Goal: Information Seeking & Learning: Learn about a topic

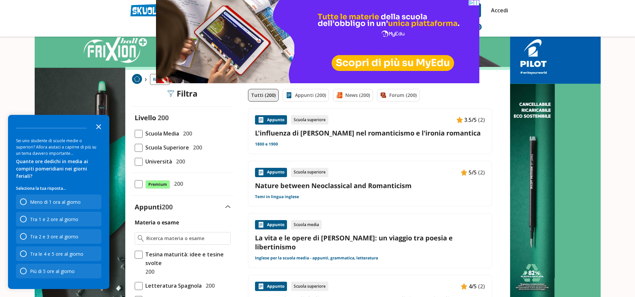
click at [99, 129] on polygon "Close the survey" at bounding box center [98, 126] width 5 height 5
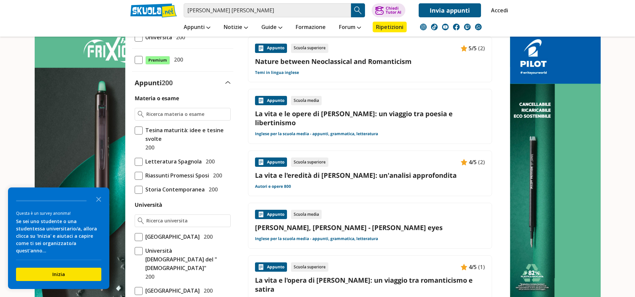
scroll to position [133, 0]
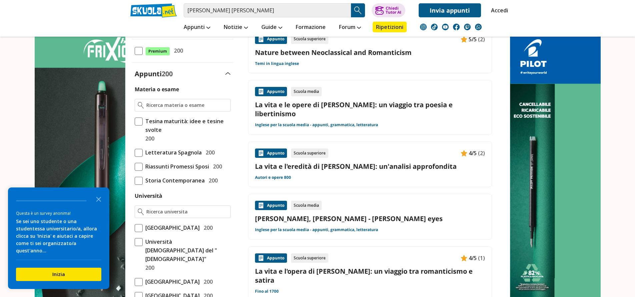
click at [349, 214] on link "Byron, George Gordon - Donna Julia's eyes" at bounding box center [370, 218] width 230 height 9
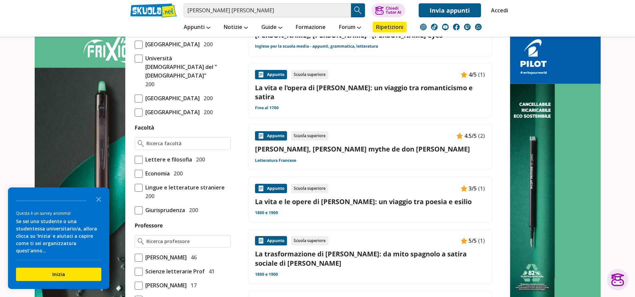
scroll to position [333, 0]
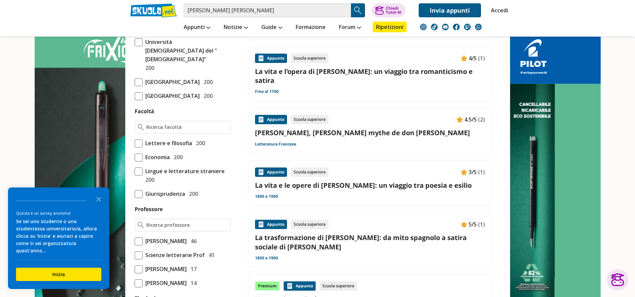
click at [309, 233] on link "La trasformazione di Don Juan: da mito spagnolo a satira sociale di Byron" at bounding box center [370, 242] width 230 height 18
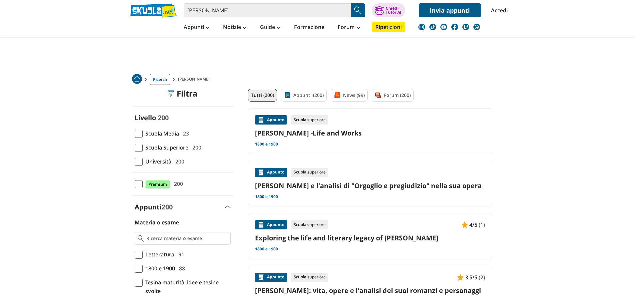
drag, startPoint x: 0, startPoint y: 0, endPoint x: 311, endPoint y: 136, distance: 339.4
click at [311, 136] on link "[PERSON_NAME] -Life and Works" at bounding box center [370, 133] width 230 height 9
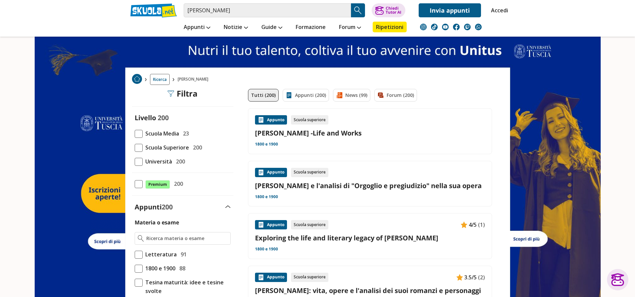
click at [282, 240] on link "Exploring the life and literary legacy of Jane Austen" at bounding box center [370, 238] width 230 height 9
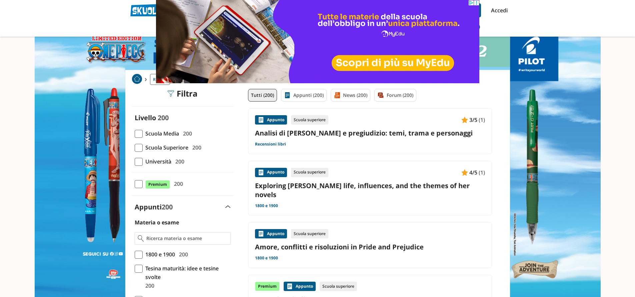
click at [408, 186] on link "Exploring [PERSON_NAME] life, influences, and the themes of her novels" at bounding box center [370, 190] width 230 height 18
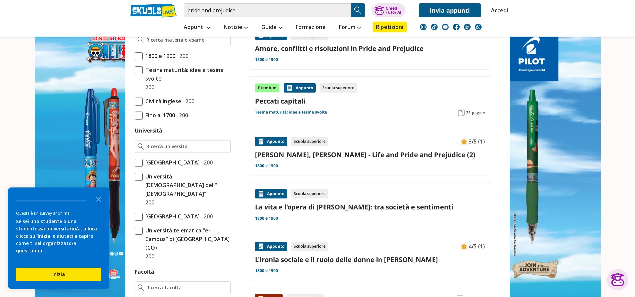
scroll to position [200, 0]
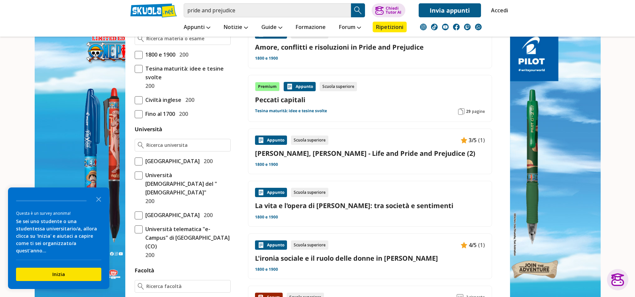
click at [355, 149] on link "[PERSON_NAME], [PERSON_NAME] - Life and Pride and Prejudice (2)" at bounding box center [370, 153] width 230 height 9
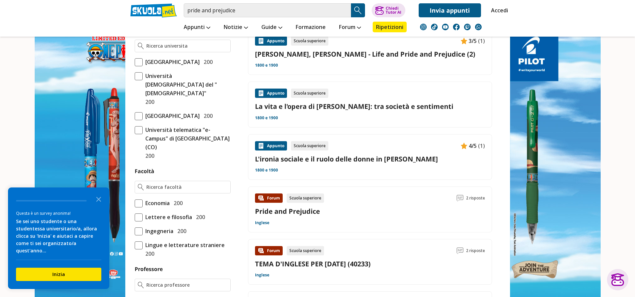
scroll to position [300, 0]
click at [345, 154] on link "L'ironia sociale e il ruolo delle donne in [PERSON_NAME]" at bounding box center [370, 158] width 230 height 9
click at [279, 206] on link "Pride and Prejudice" at bounding box center [287, 210] width 65 height 9
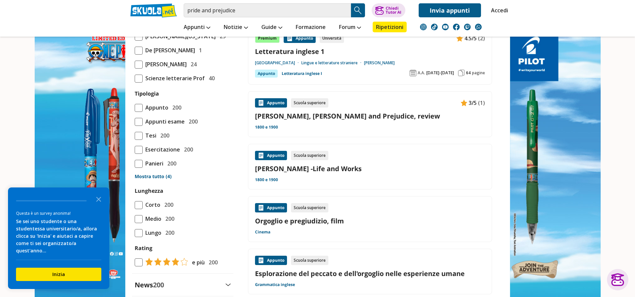
scroll to position [566, 0]
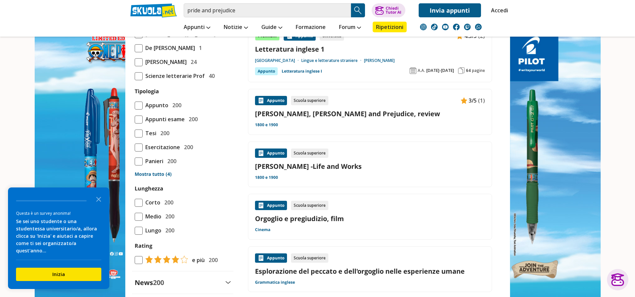
click at [299, 162] on link "[PERSON_NAME] -Life and Works" at bounding box center [370, 166] width 230 height 9
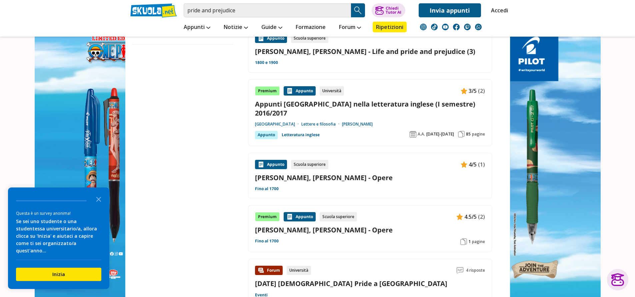
scroll to position [899, 0]
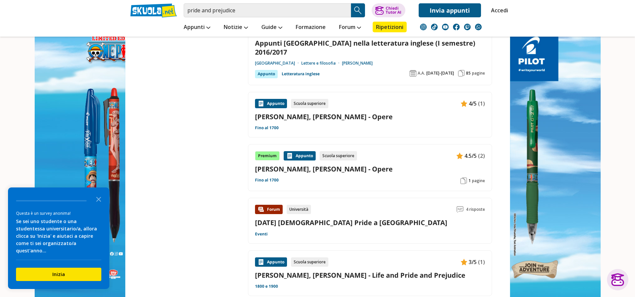
click at [282, 271] on link "[PERSON_NAME], [PERSON_NAME] - Life and Pride and Prejudice" at bounding box center [370, 275] width 230 height 9
